Goal: Find specific page/section: Find specific page/section

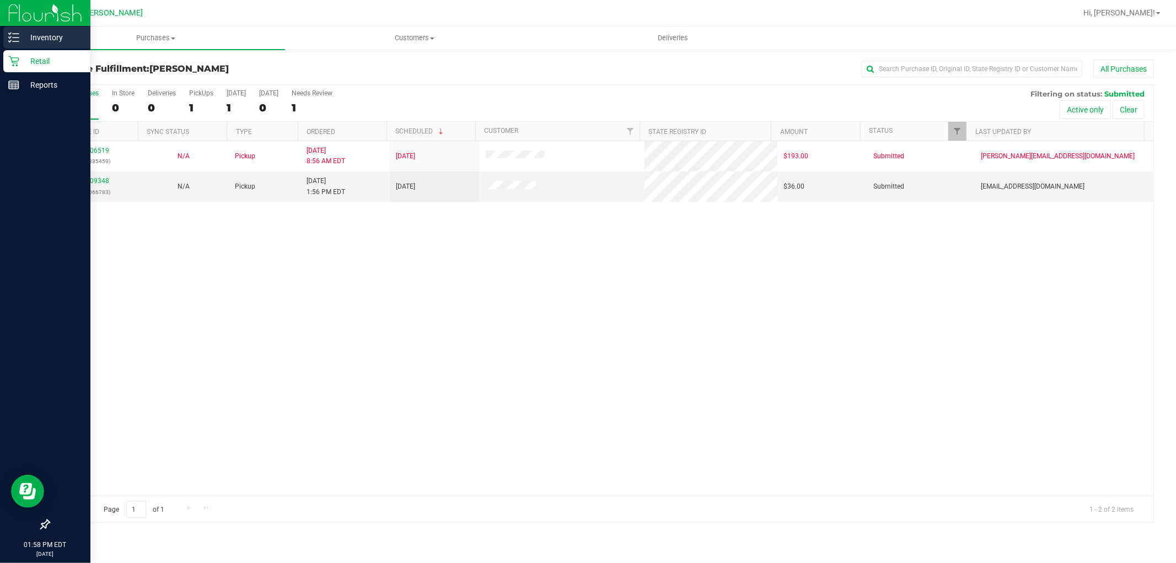
click at [9, 42] on icon at bounding box center [13, 37] width 11 height 11
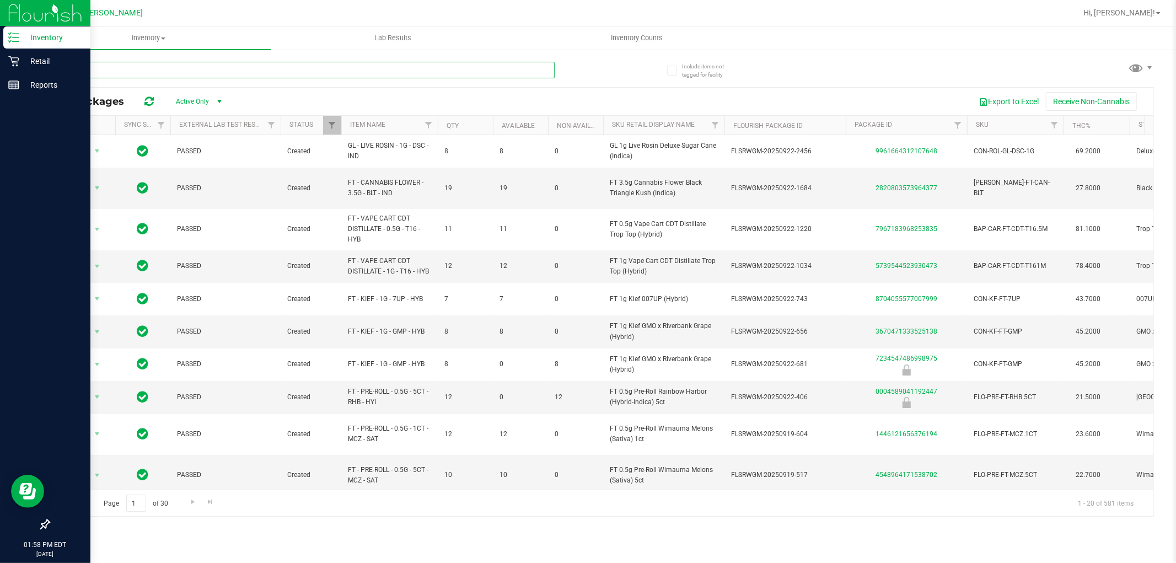
click at [121, 69] on input "text" at bounding box center [302, 70] width 506 height 17
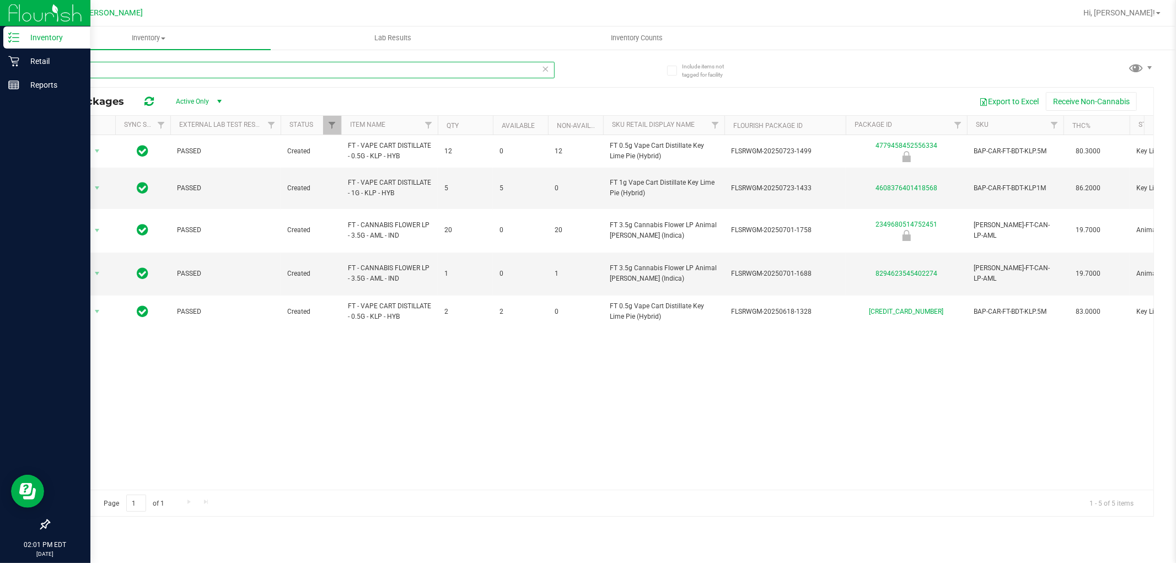
click at [108, 72] on input "LP" at bounding box center [302, 70] width 506 height 17
type input "L"
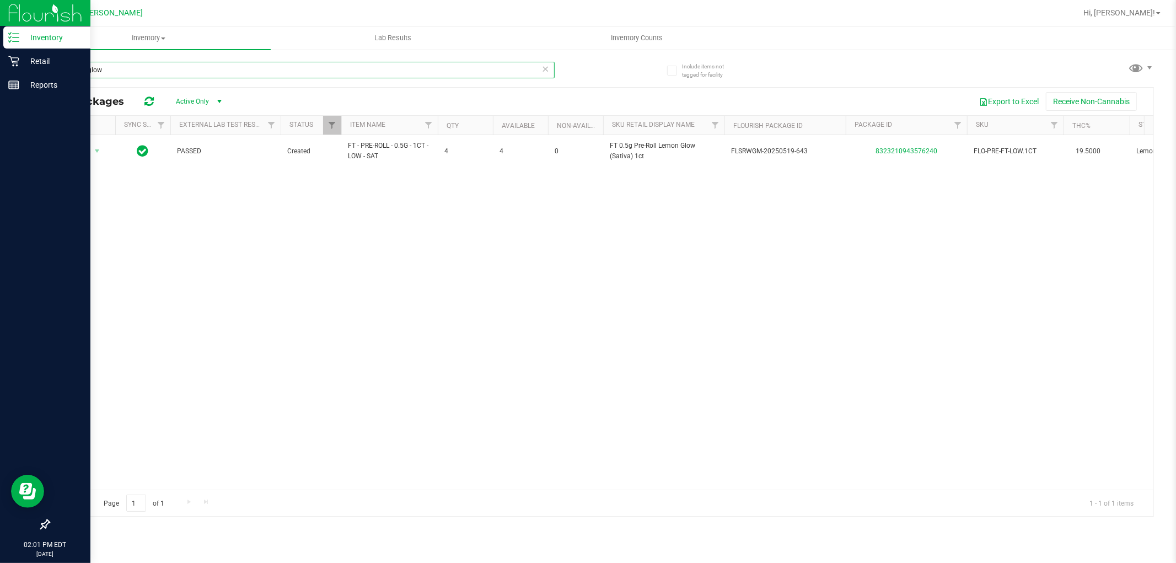
click at [135, 70] on input "Lemon glow" at bounding box center [302, 70] width 506 height 17
click at [135, 69] on input "Lemon glow" at bounding box center [302, 70] width 506 height 17
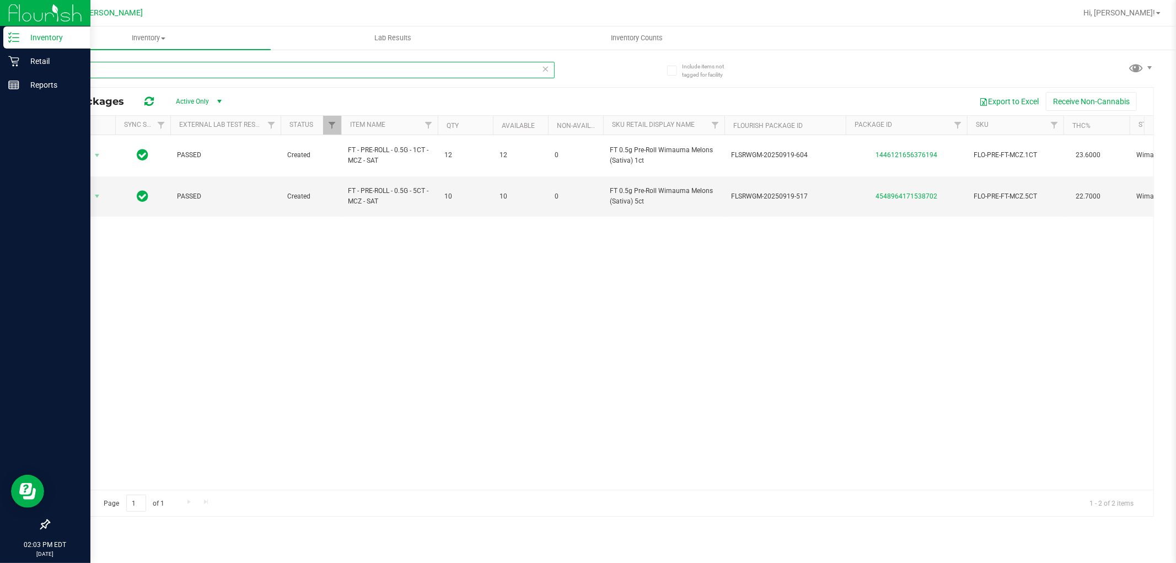
type input "wim"
